Goal: Information Seeking & Learning: Check status

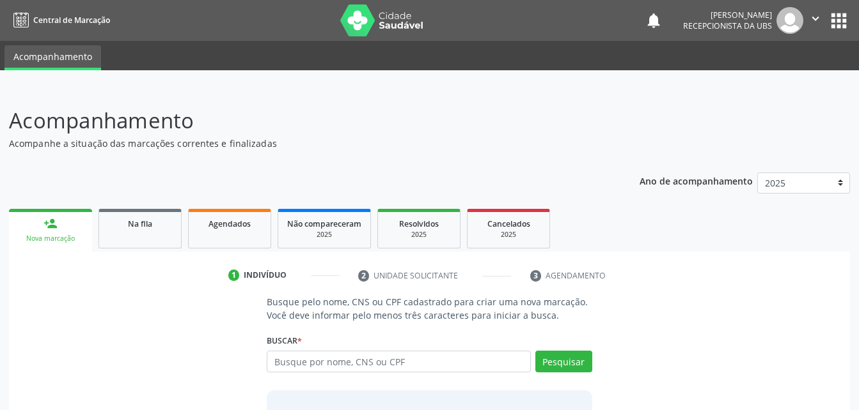
click at [539, 58] on ul "Acompanhamento" at bounding box center [429, 55] width 859 height 29
click at [309, 209] on link "Não compareceram 2025" at bounding box center [323, 229] width 93 height 40
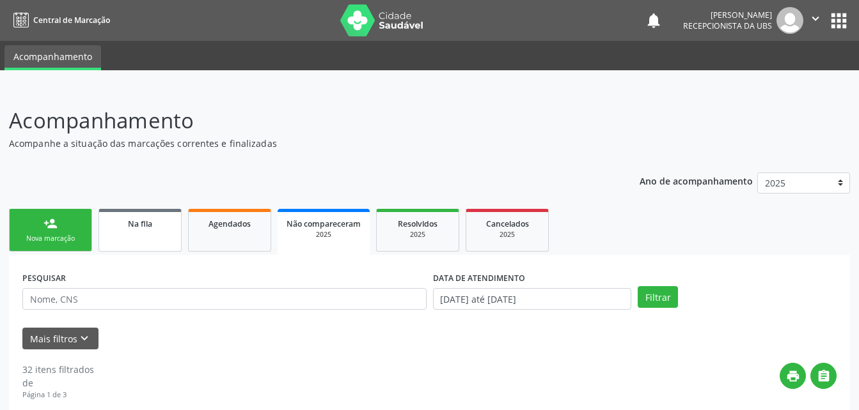
scroll to position [35, 0]
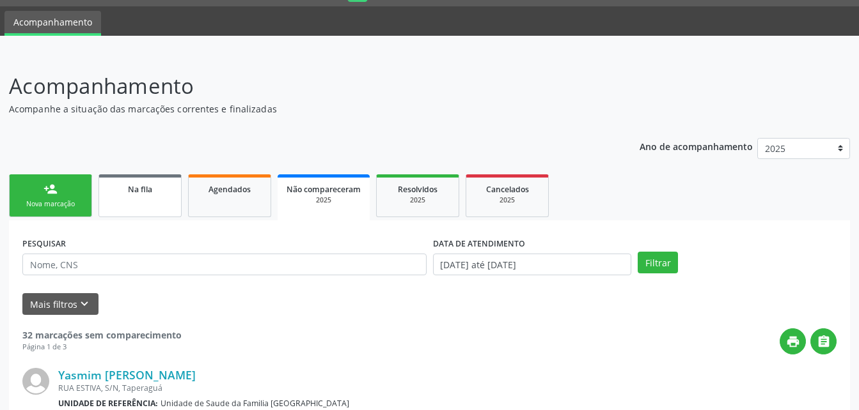
drag, startPoint x: 155, startPoint y: 210, endPoint x: 215, endPoint y: 198, distance: 60.6
click at [154, 211] on link "Na fila" at bounding box center [139, 196] width 83 height 43
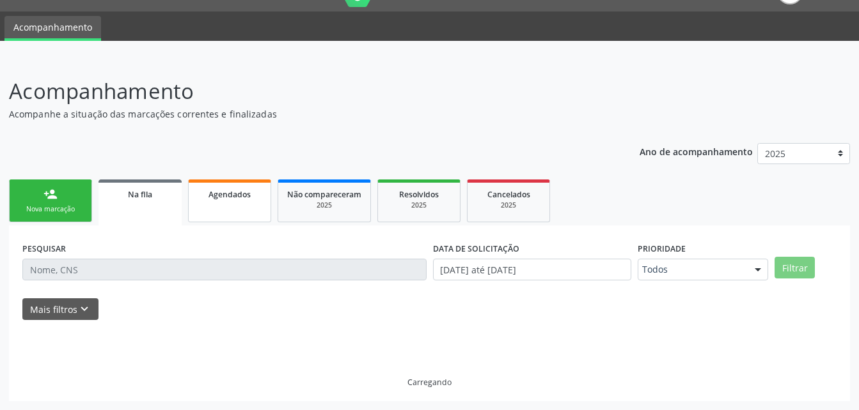
scroll to position [0, 0]
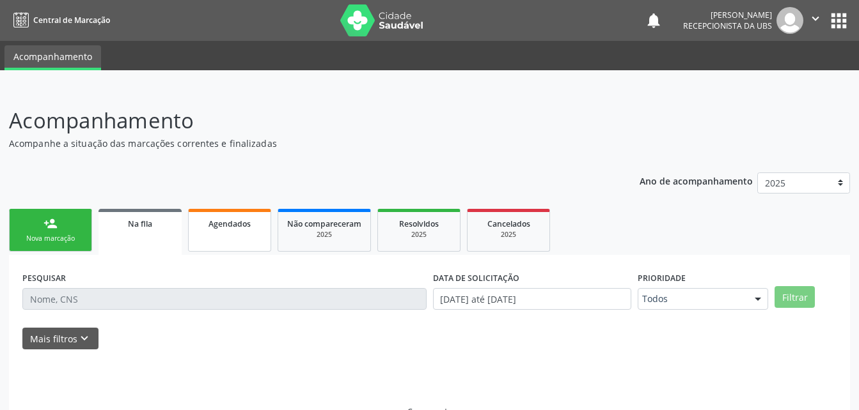
click at [253, 233] on link "Agendados" at bounding box center [229, 230] width 83 height 43
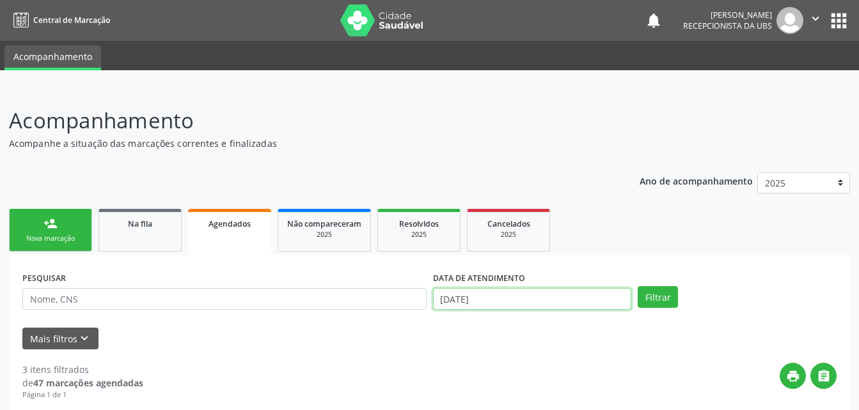
click at [530, 303] on input "[DATE]" at bounding box center [532, 299] width 199 height 22
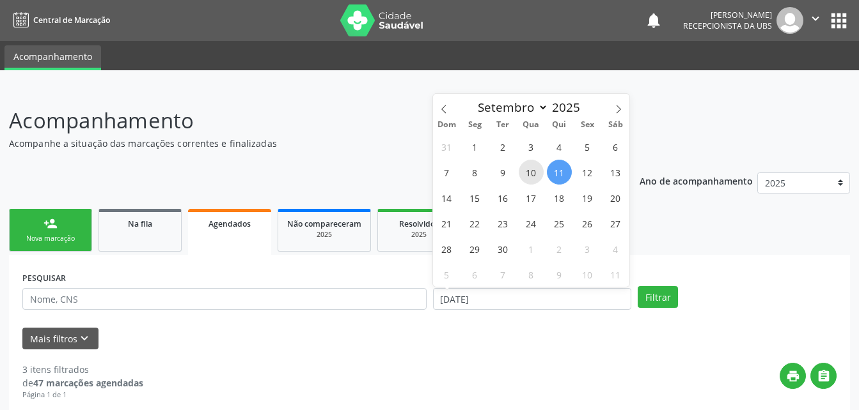
click at [527, 181] on span "10" at bounding box center [530, 172] width 25 height 25
type input "[DATE]"
click at [527, 181] on span "10" at bounding box center [530, 172] width 25 height 25
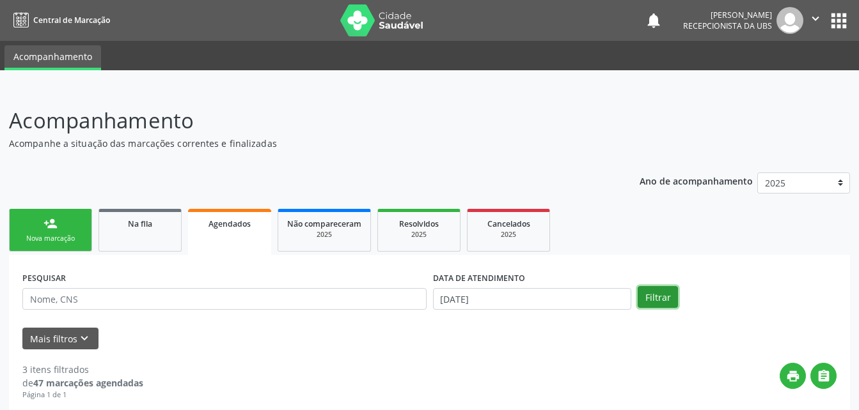
click at [647, 303] on button "Filtrar" at bounding box center [657, 297] width 40 height 22
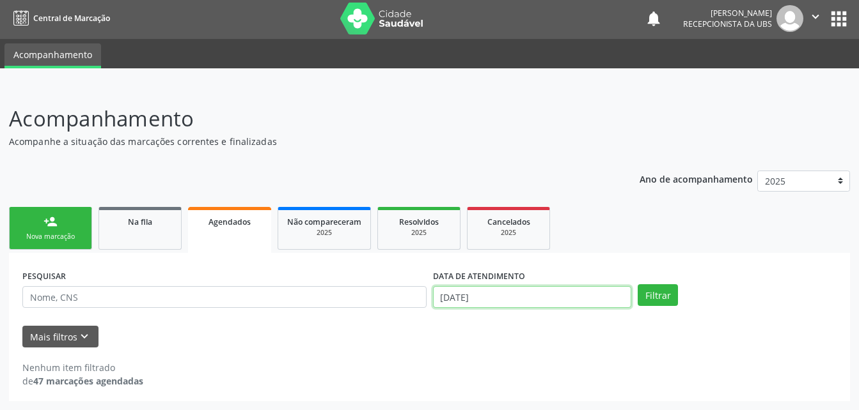
click at [516, 302] on input "[DATE]" at bounding box center [532, 297] width 199 height 22
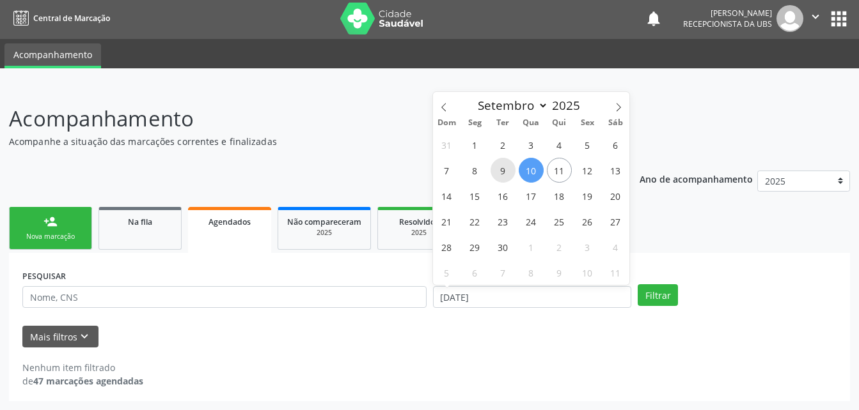
click at [504, 174] on span "9" at bounding box center [502, 170] width 25 height 25
type input "09/09/2025"
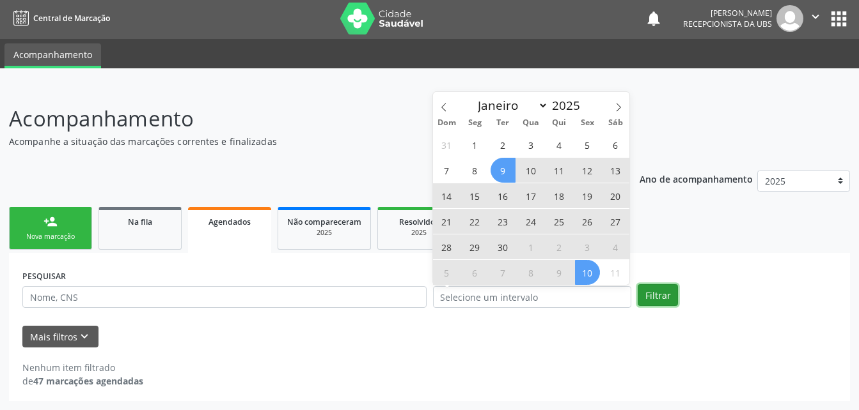
click at [661, 293] on button "Filtrar" at bounding box center [657, 295] width 40 height 22
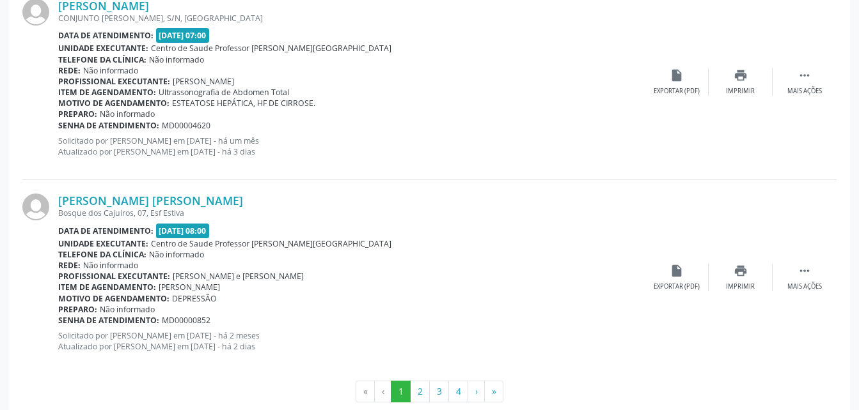
scroll to position [2966, 0]
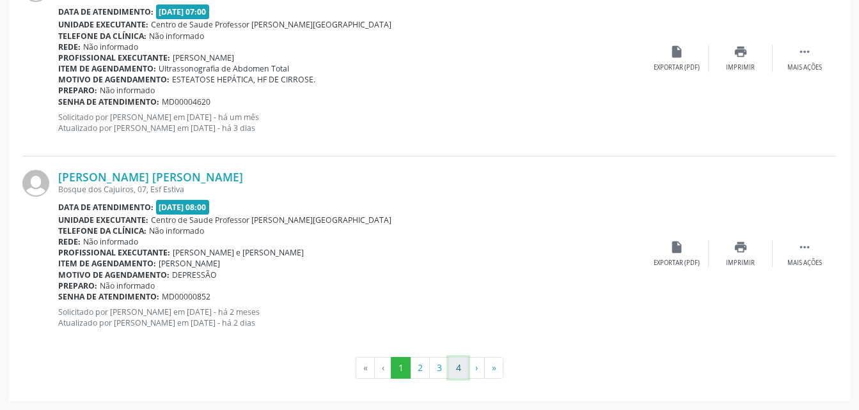
click at [455, 370] on button "4" at bounding box center [458, 368] width 20 height 22
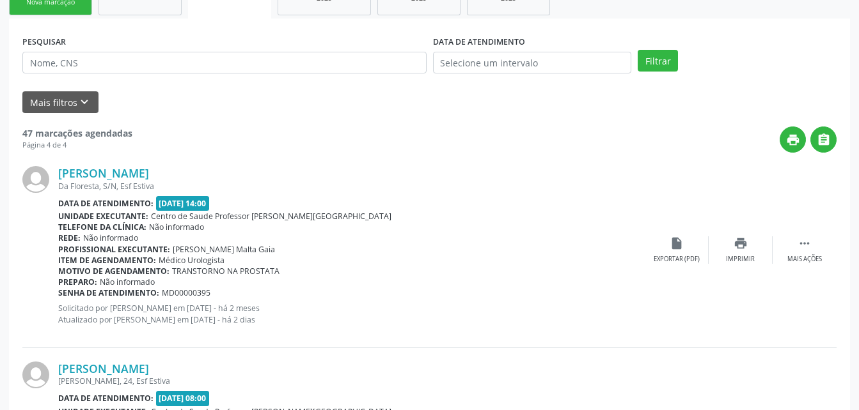
scroll to position [428, 0]
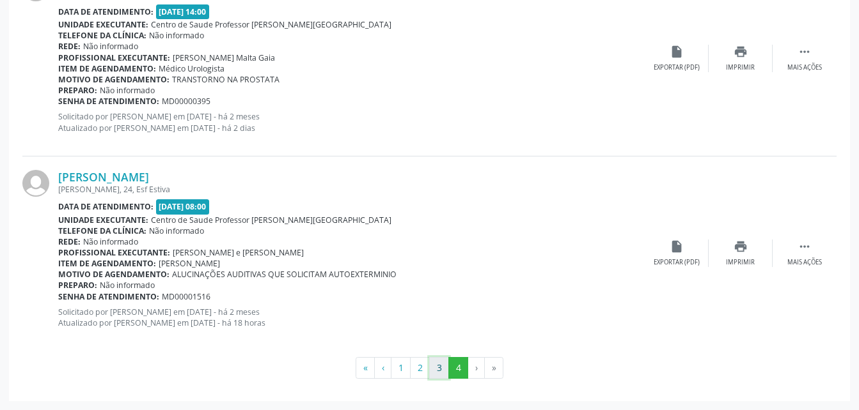
click at [435, 373] on button "3" at bounding box center [439, 368] width 20 height 22
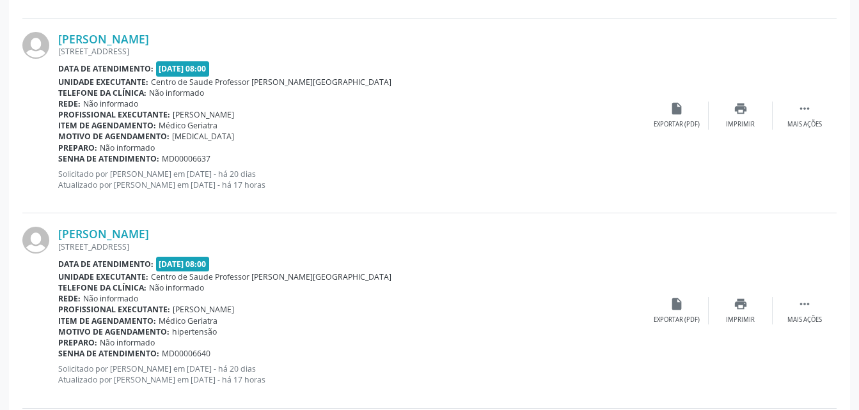
scroll to position [2583, 0]
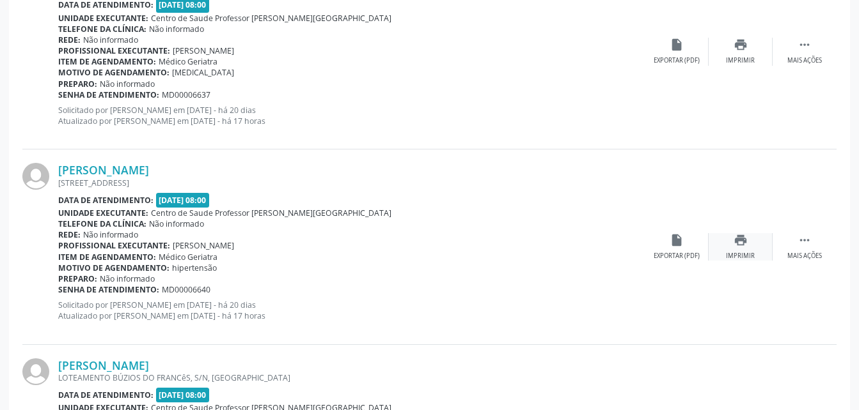
click at [745, 243] on icon "print" at bounding box center [740, 240] width 14 height 14
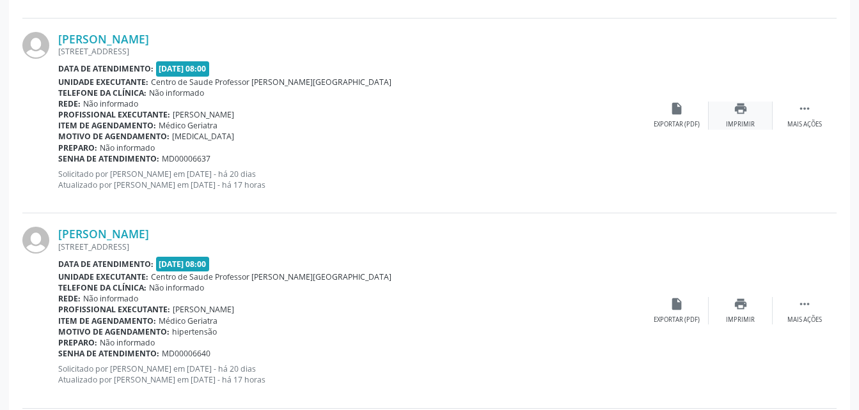
click at [749, 115] on div "print Imprimir" at bounding box center [740, 115] width 64 height 27
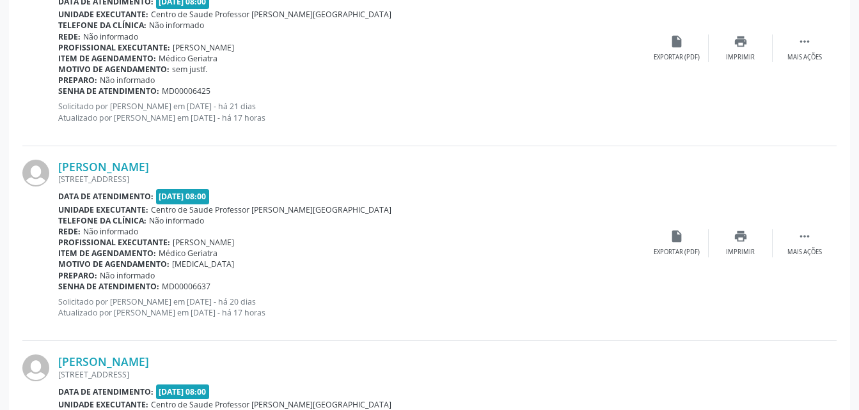
scroll to position [2327, 0]
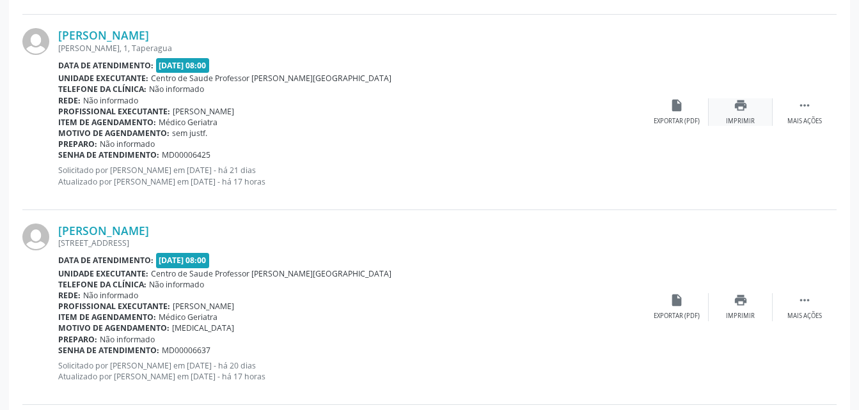
click at [735, 102] on icon "print" at bounding box center [740, 105] width 14 height 14
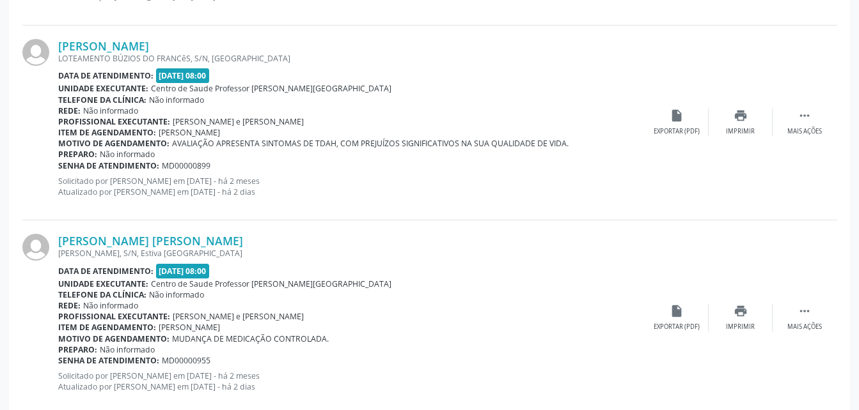
scroll to position [2966, 0]
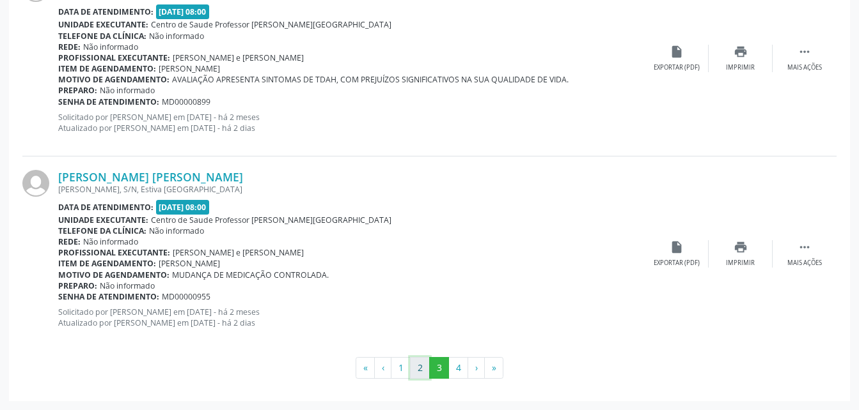
click at [422, 371] on button "2" at bounding box center [420, 368] width 20 height 22
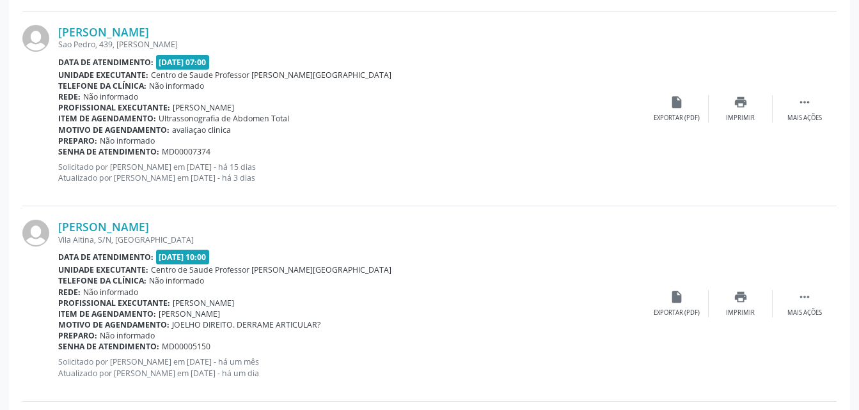
scroll to position [2199, 0]
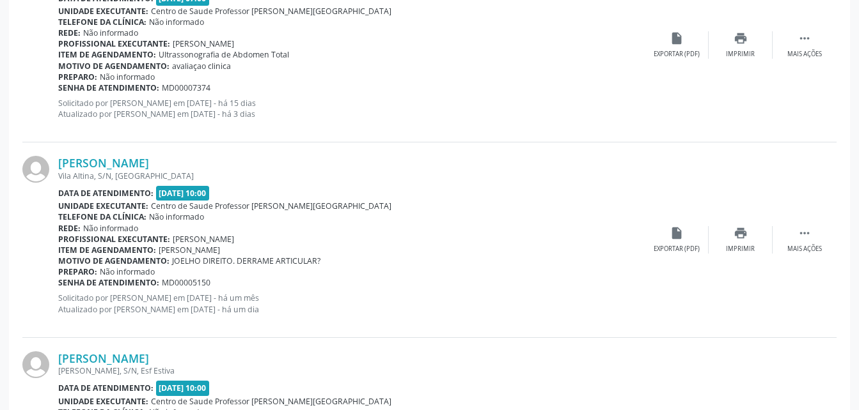
click at [783, 167] on div "[PERSON_NAME] [GEOGRAPHIC_DATA], S/N, [GEOGRAPHIC_DATA] Data de atendimento: [D…" at bounding box center [429, 240] width 814 height 195
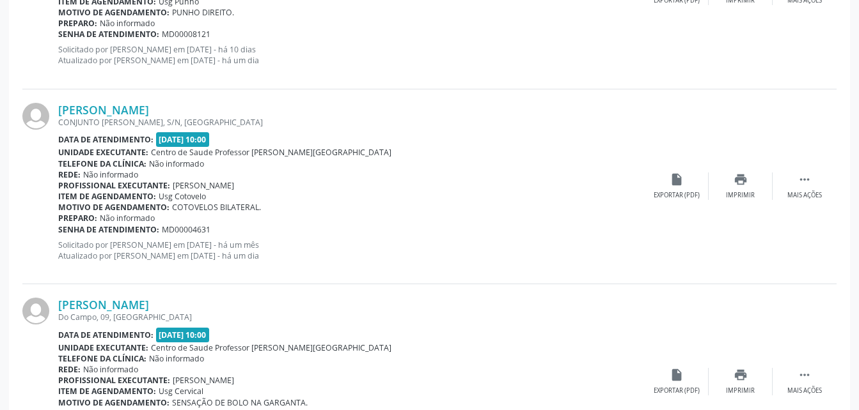
scroll to position [2966, 0]
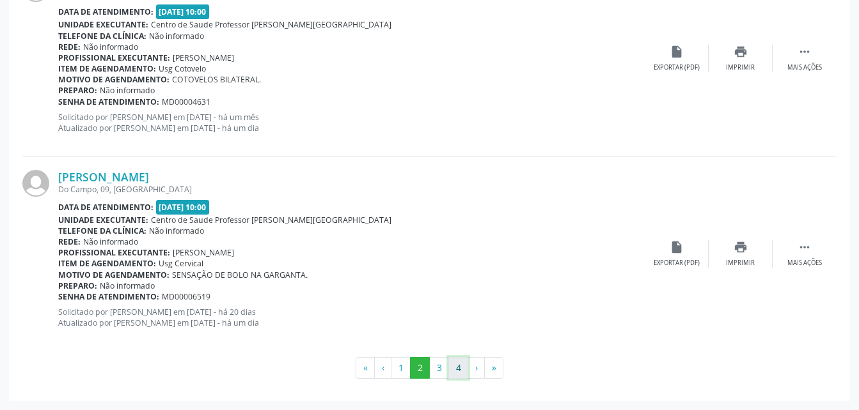
click at [456, 371] on button "4" at bounding box center [458, 368] width 20 height 22
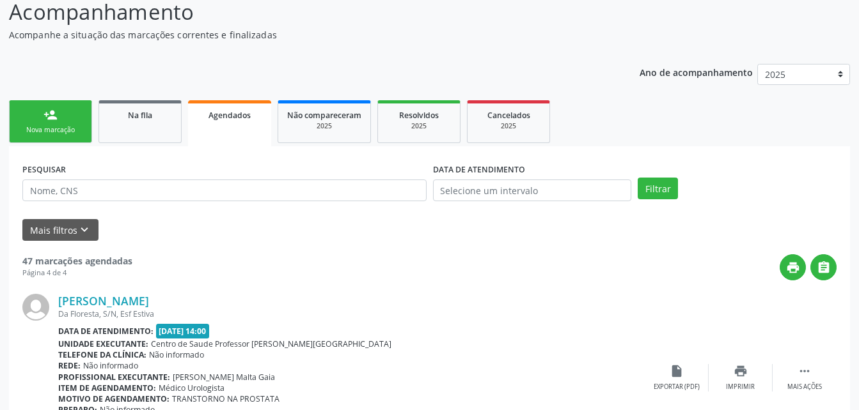
scroll to position [0, 0]
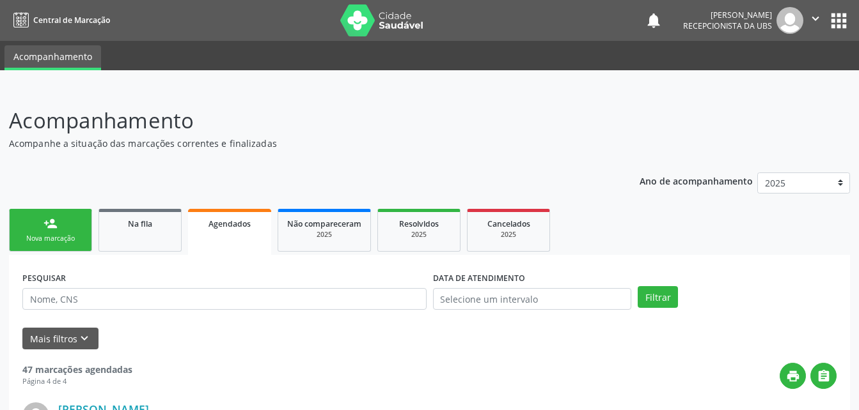
click at [68, 229] on link "person_add Nova marcação" at bounding box center [50, 230] width 83 height 43
